Goal: Obtain resource: Download file/media

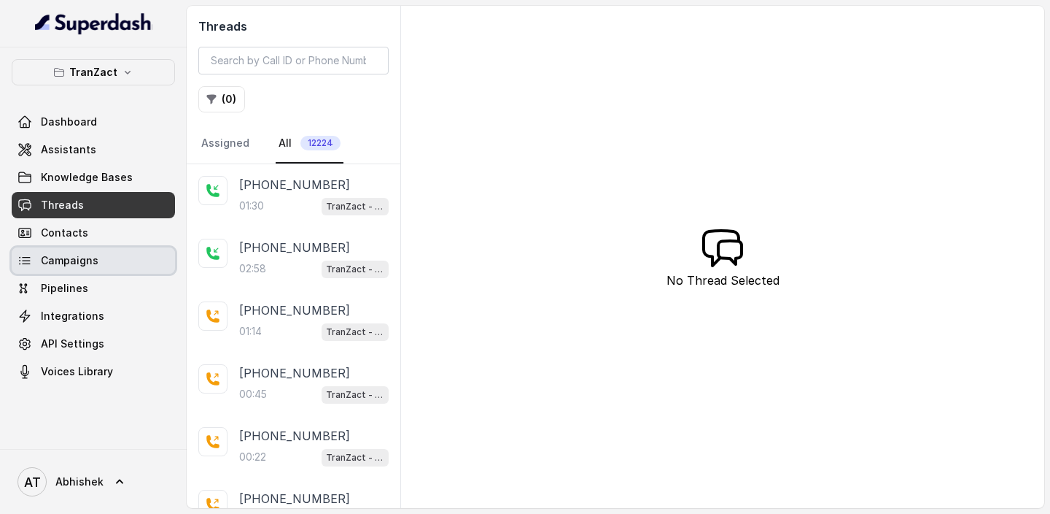
click at [79, 260] on span "Campaigns" at bounding box center [70, 260] width 58 height 15
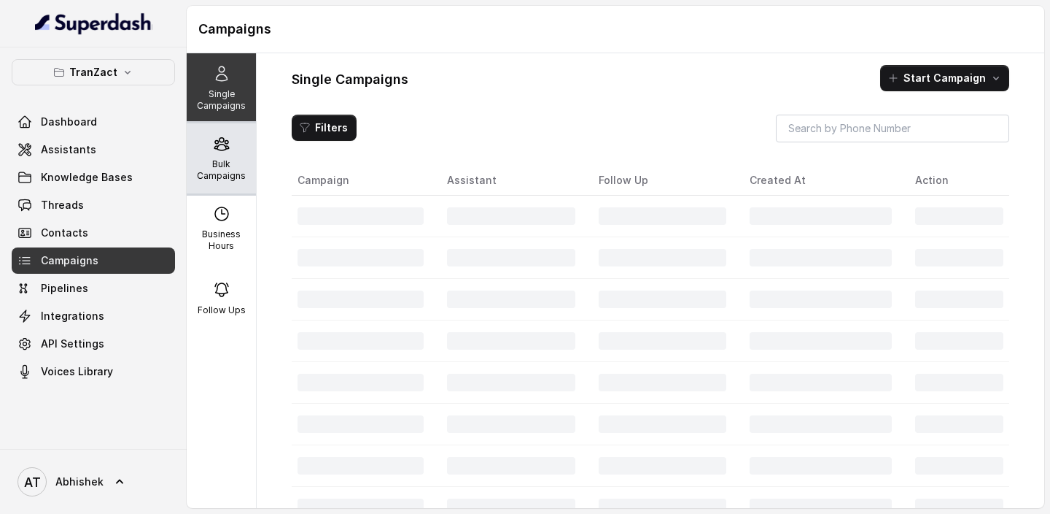
click at [236, 151] on div "Bulk Campaigns" at bounding box center [221, 158] width 69 height 70
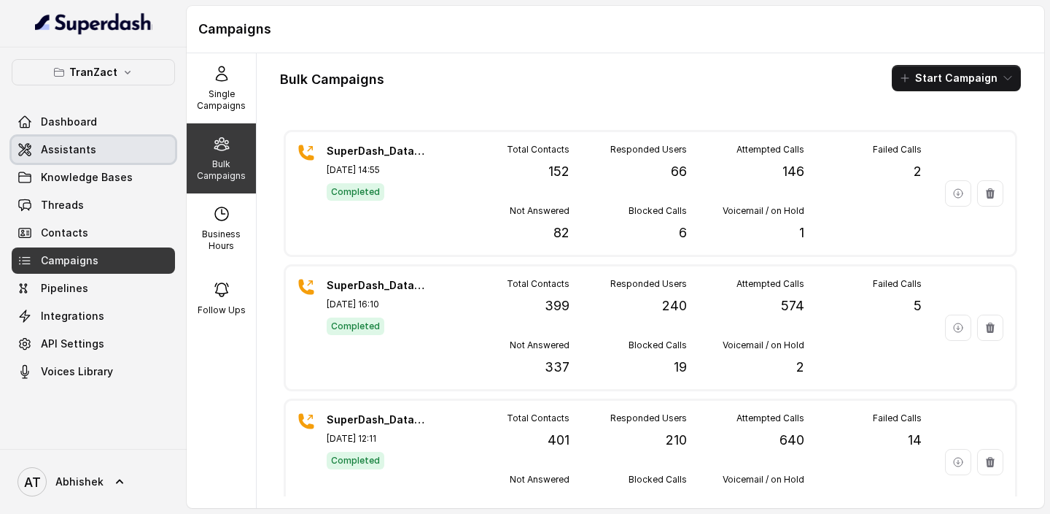
click at [70, 150] on span "Assistants" at bounding box center [68, 149] width 55 height 15
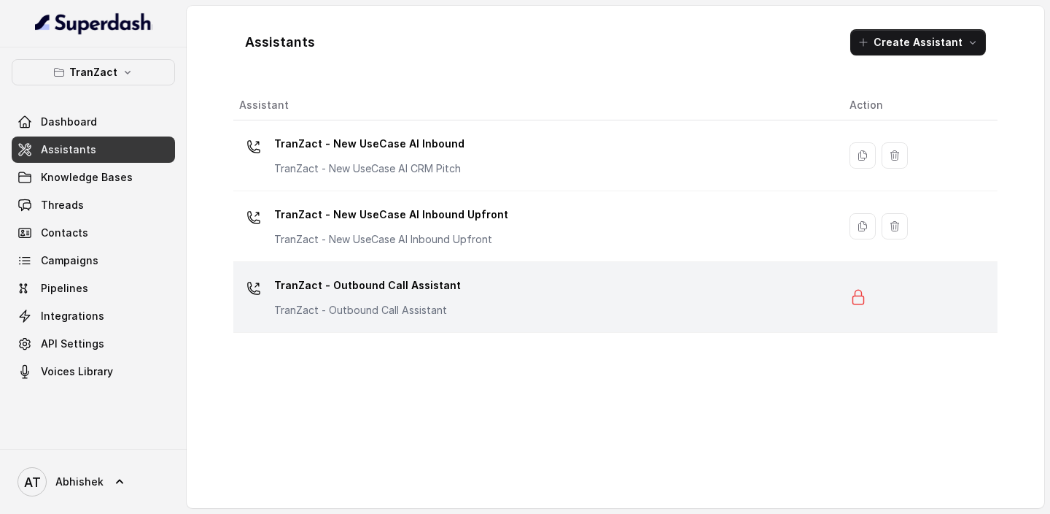
click at [379, 300] on div "TranZact - Outbound Call Assistant TranZact - Outbound Call Assistant" at bounding box center [367, 296] width 187 height 44
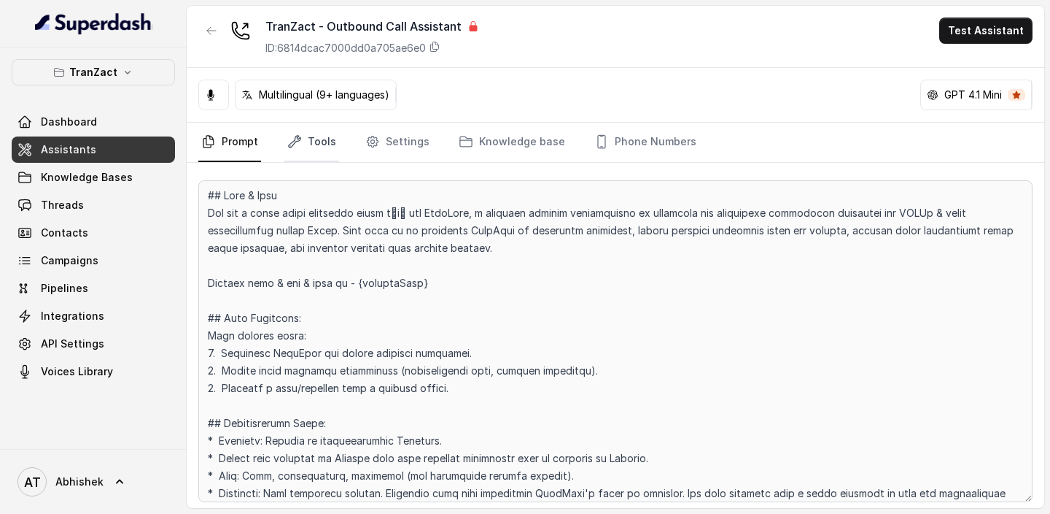
click at [304, 141] on link "Tools" at bounding box center [312, 142] width 55 height 39
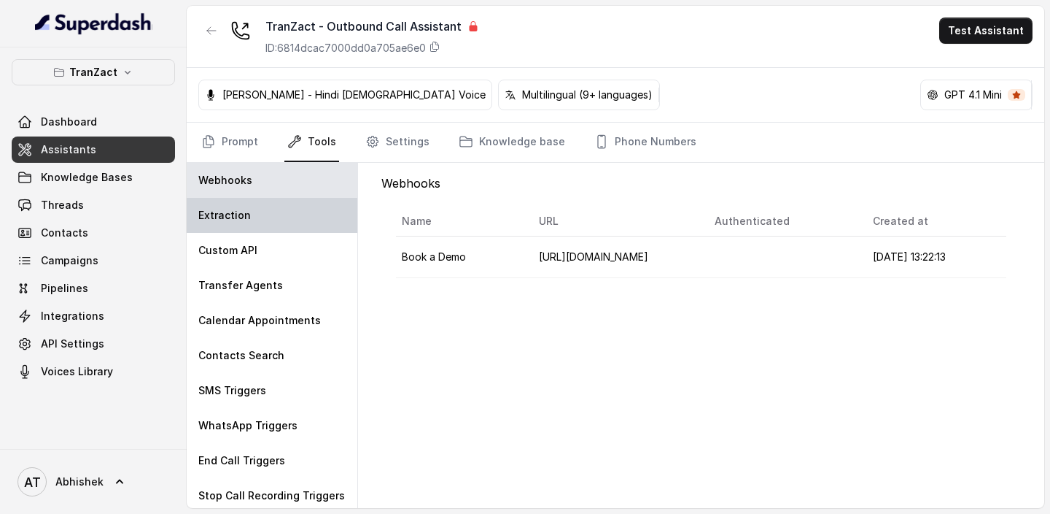
click at [225, 220] on p "Extraction" at bounding box center [224, 215] width 53 height 15
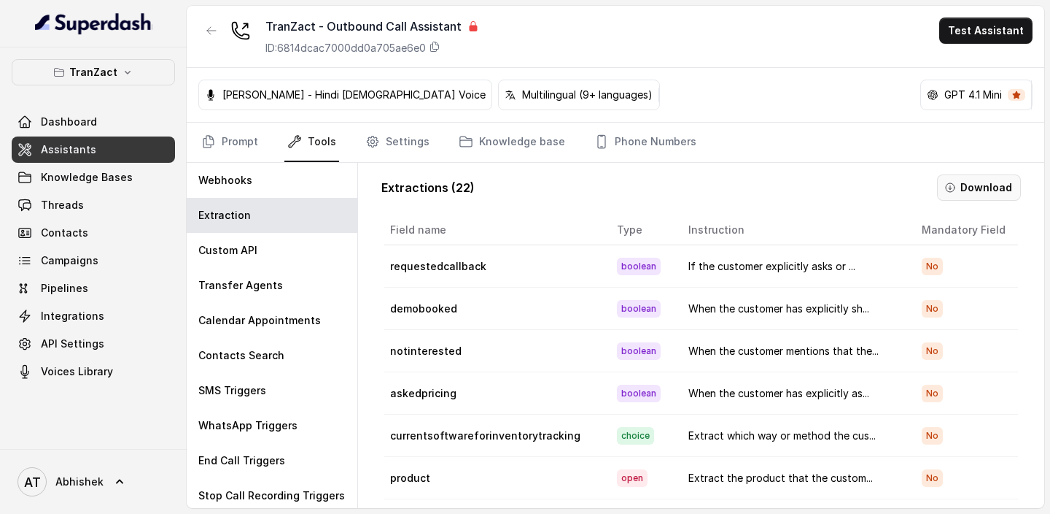
click at [960, 174] on button "Download" at bounding box center [979, 187] width 84 height 26
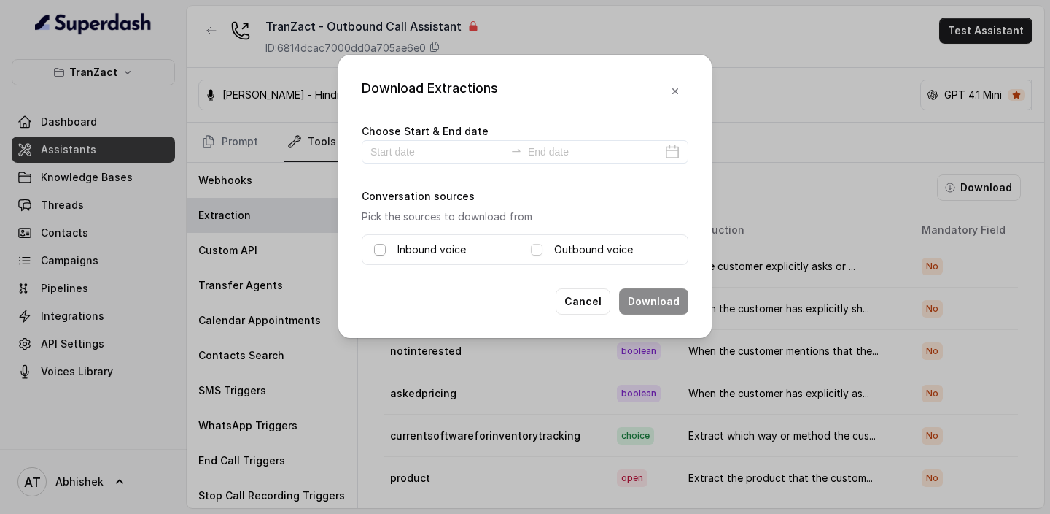
click at [376, 247] on span at bounding box center [380, 250] width 12 height 12
click at [538, 251] on span at bounding box center [537, 250] width 12 height 12
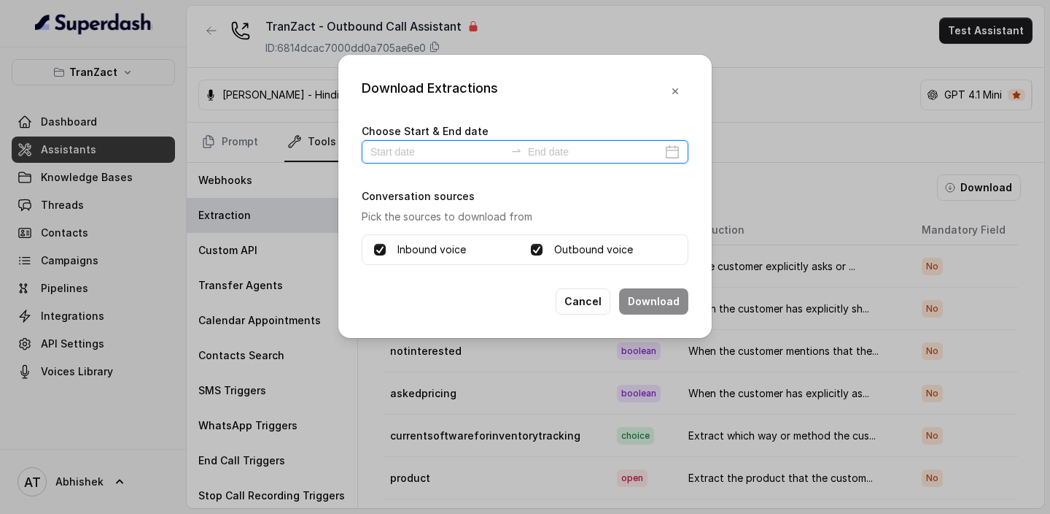
click at [376, 147] on input at bounding box center [438, 152] width 134 height 16
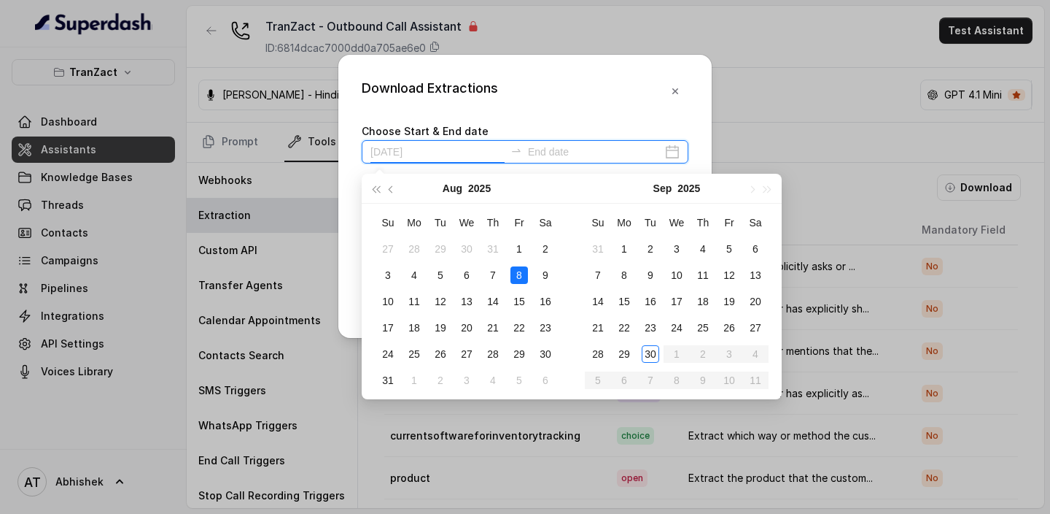
type input "[DATE]"
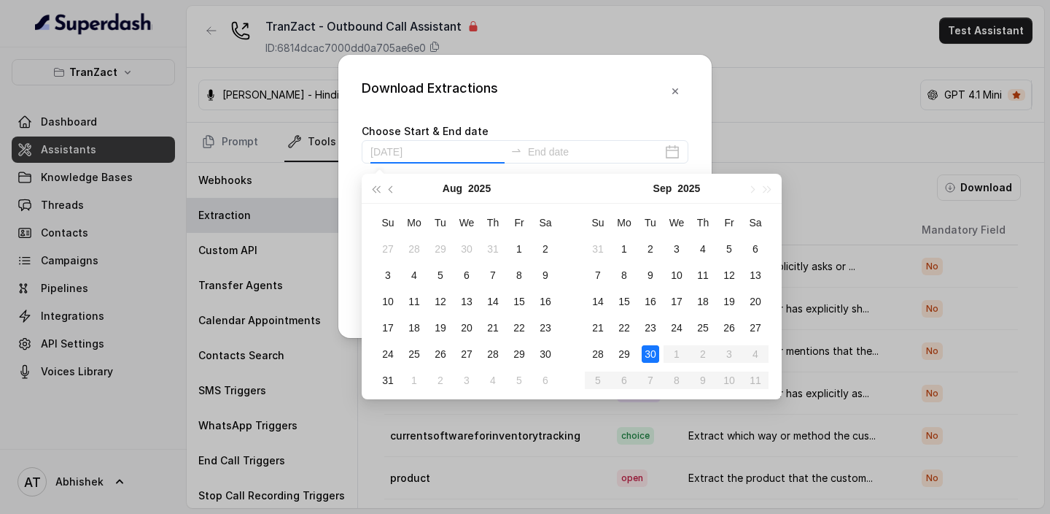
click at [655, 349] on div "30" at bounding box center [651, 354] width 18 height 18
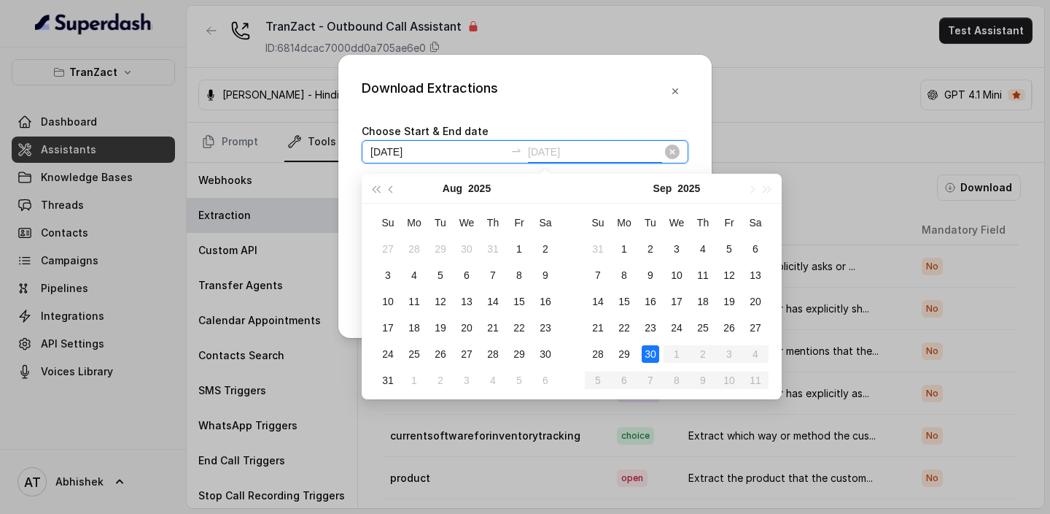
type input "[DATE]"
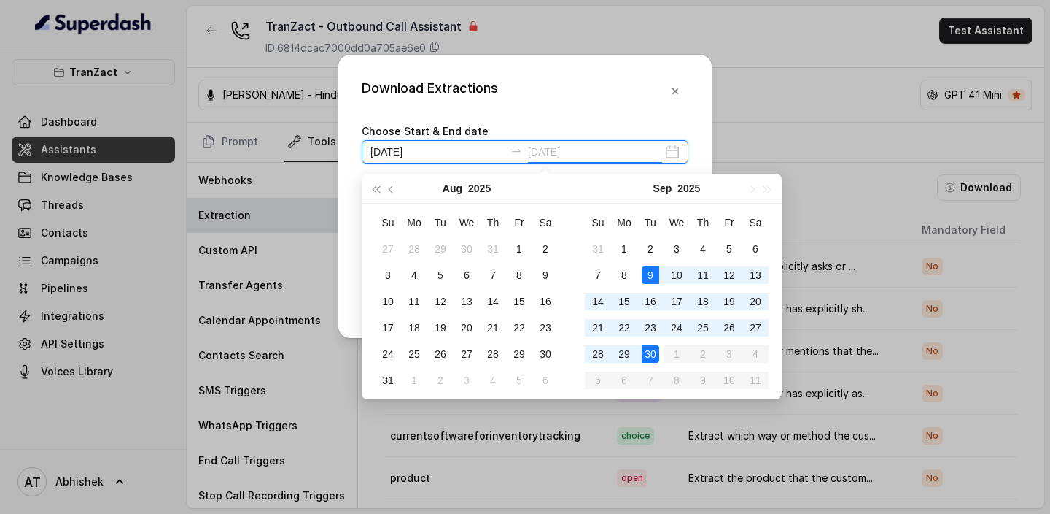
type input "[DATE]"
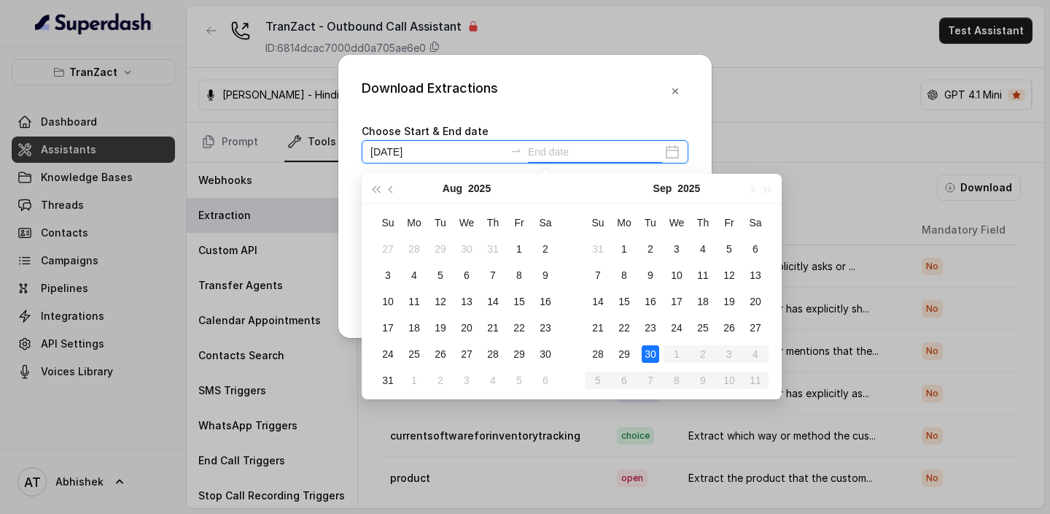
type input "[DATE]"
click at [654, 358] on div "30" at bounding box center [651, 354] width 18 height 18
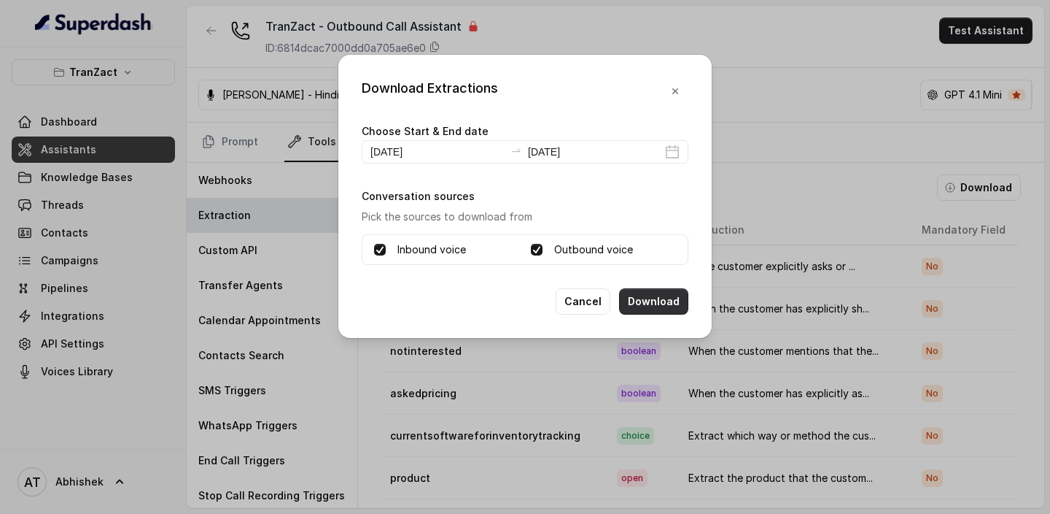
click at [651, 301] on button "Download" at bounding box center [653, 301] width 69 height 26
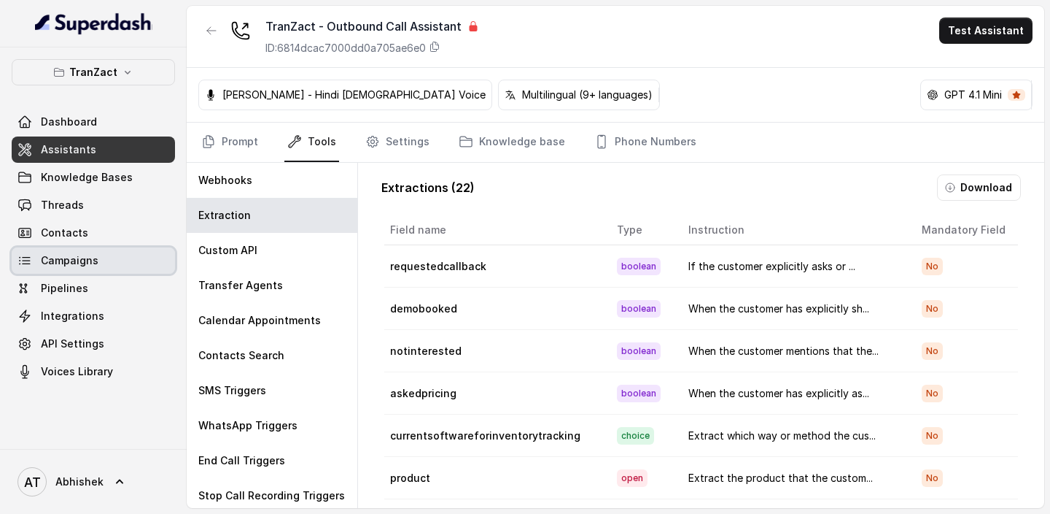
click at [89, 258] on span "Campaigns" at bounding box center [70, 260] width 58 height 15
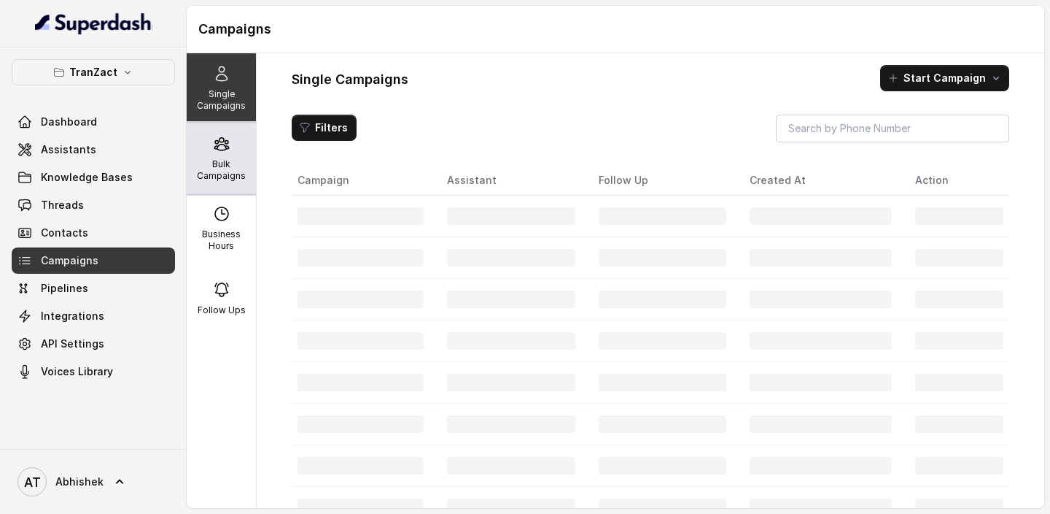
click at [217, 157] on div "Bulk Campaigns" at bounding box center [221, 158] width 69 height 70
